Goal: Browse casually

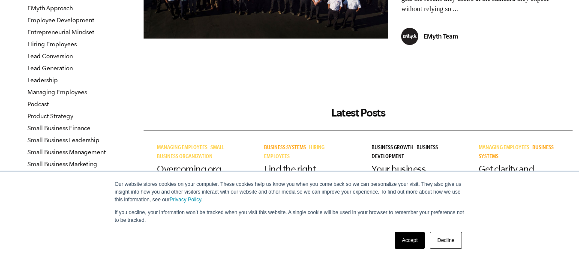
scroll to position [300, 0]
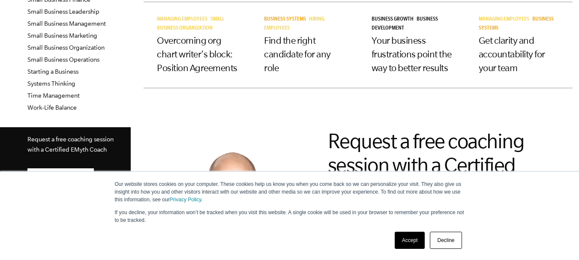
click at [409, 238] on link "Accept" at bounding box center [410, 240] width 30 height 17
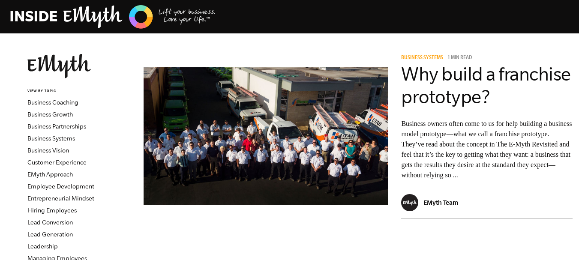
scroll to position [0, 0]
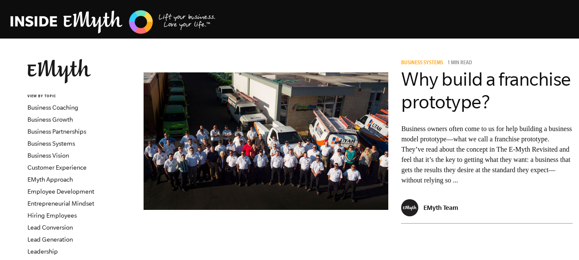
click at [80, 18] on img at bounding box center [113, 22] width 206 height 26
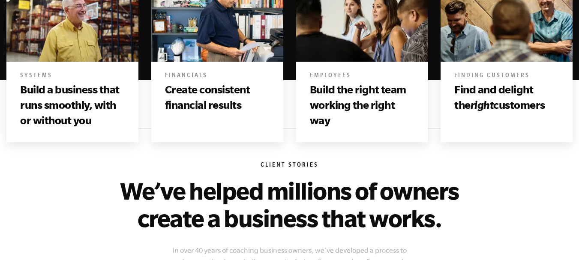
scroll to position [570, 0]
